Goal: Task Accomplishment & Management: Use online tool/utility

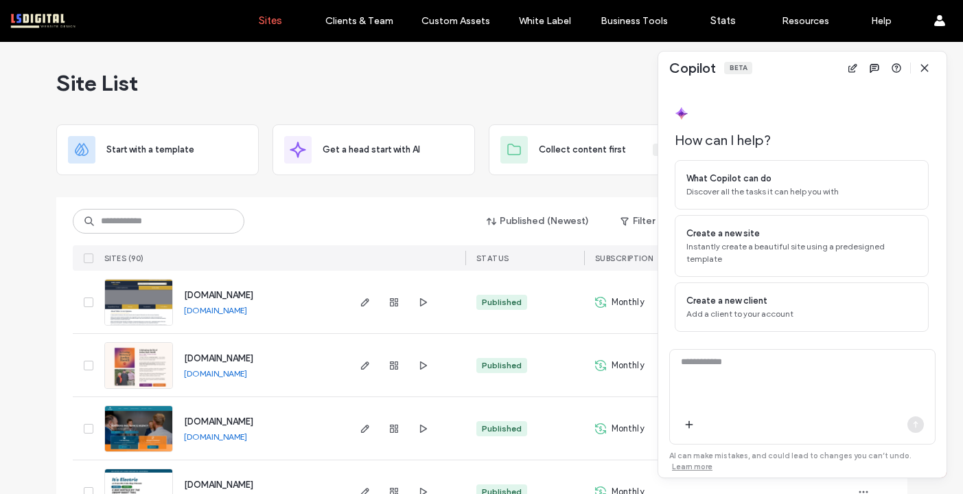
scroll to position [30, 0]
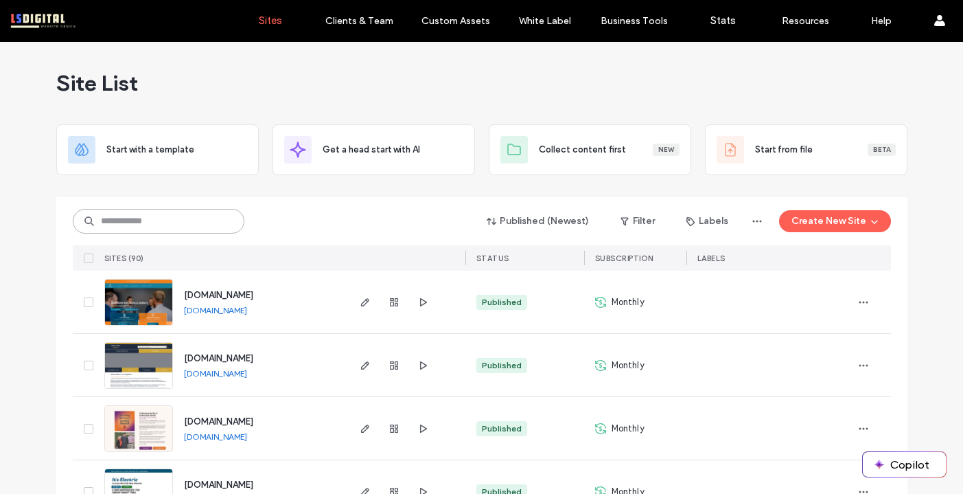
click at [166, 220] on input at bounding box center [159, 221] width 172 height 25
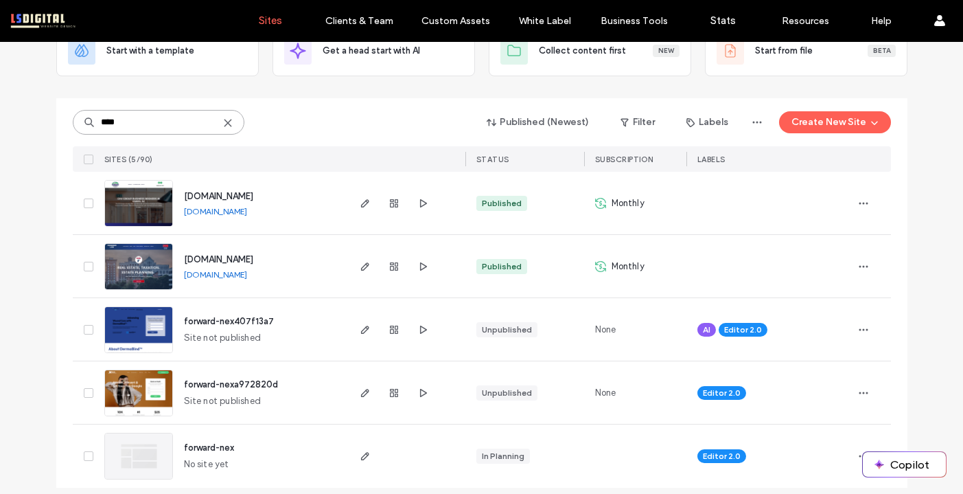
scroll to position [109, 0]
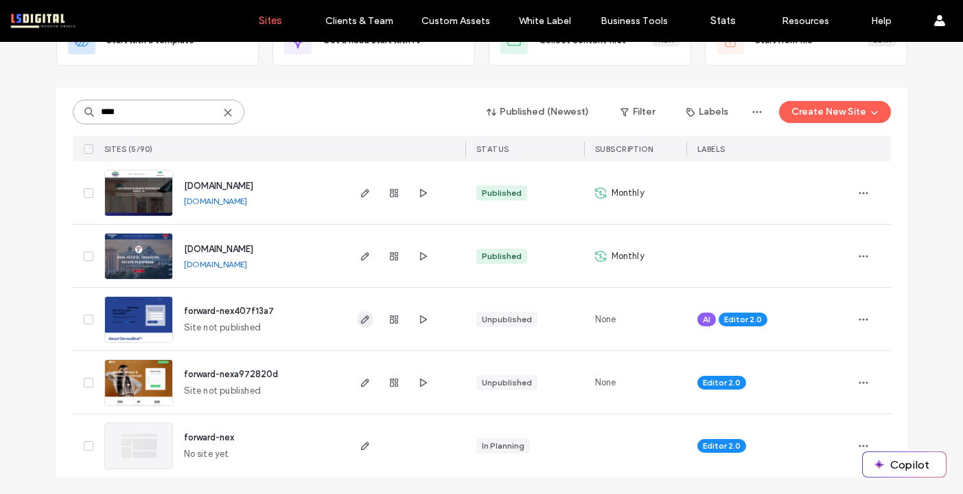
type input "****"
click at [360, 317] on icon "button" at bounding box center [365, 319] width 11 height 11
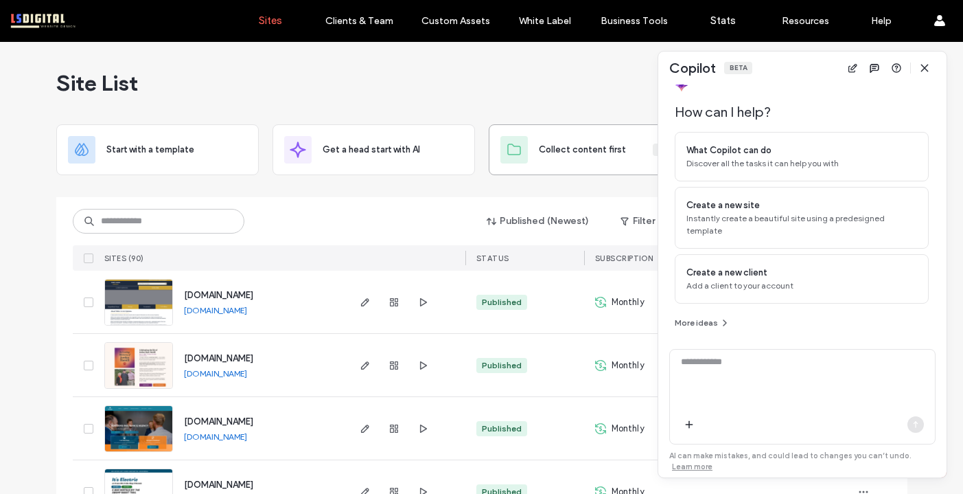
scroll to position [27, 0]
